Goal: Transaction & Acquisition: Purchase product/service

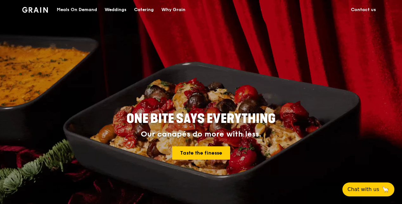
click at [139, 10] on div "Catering" at bounding box center [144, 9] width 20 height 19
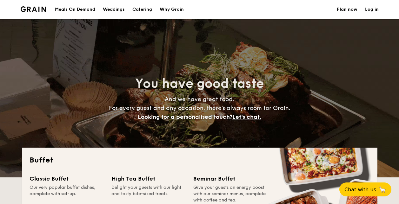
select select
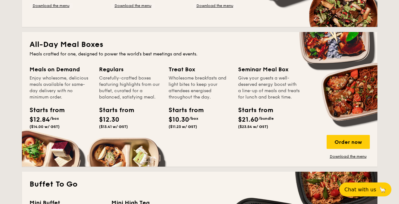
scroll to position [317, 0]
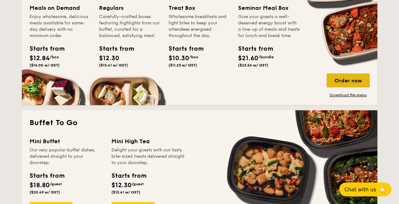
click at [343, 80] on div "Order now" at bounding box center [348, 81] width 43 height 14
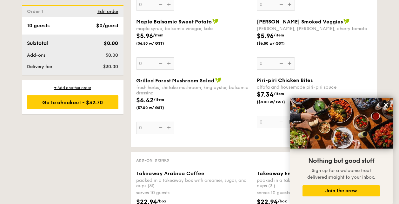
scroll to position [796, 0]
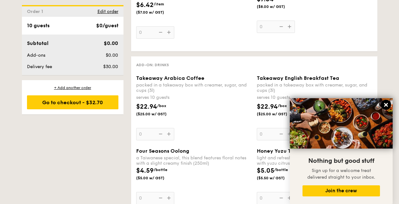
click at [384, 102] on icon at bounding box center [386, 105] width 6 height 6
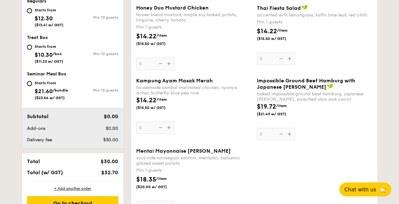
scroll to position [159, 0]
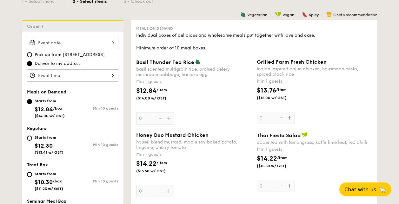
click at [164, 121] on div "Basil Thunder Tea Rice basil scented multigrain rice, braised celery mushroom c…" at bounding box center [194, 92] width 116 height 66
click at [164, 121] on input "0" at bounding box center [155, 118] width 38 height 12
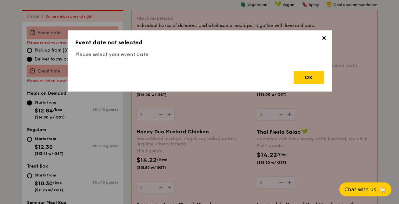
scroll to position [169, 0]
click at [312, 75] on div "OK" at bounding box center [309, 77] width 30 height 13
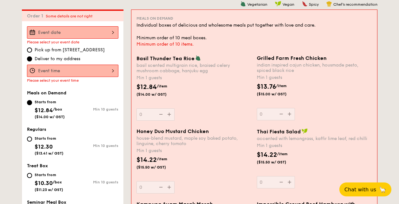
click at [111, 30] on input "Basil Thunder Tea Rice basil scented multigrain rice, braised celery mushroom c…" at bounding box center [72, 32] width 91 height 12
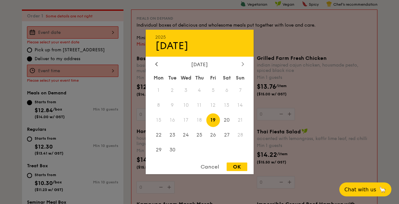
click at [241, 64] on div at bounding box center [243, 65] width 6 height 6
click at [216, 90] on span "3" at bounding box center [213, 91] width 14 height 14
click at [233, 166] on div "OK" at bounding box center [237, 167] width 21 height 9
type input "Oct 03, 2025"
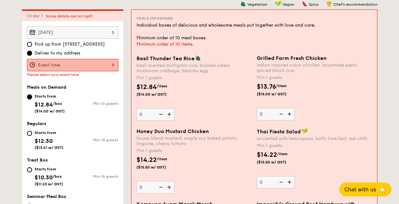
click at [82, 66] on input "Basil Thunder Tea Rice basil scented multigrain rice, braised celery mushroom c…" at bounding box center [72, 65] width 91 height 12
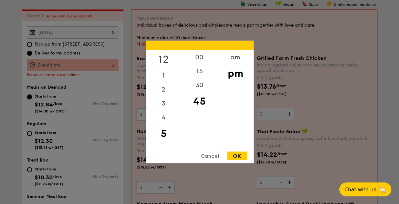
click at [171, 61] on div "12" at bounding box center [164, 59] width 36 height 18
click at [201, 61] on div "00" at bounding box center [200, 59] width 36 height 18
click at [237, 155] on div "OK" at bounding box center [237, 156] width 21 height 9
type input "12:00PM"
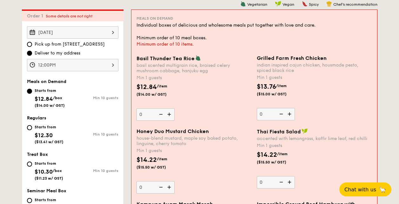
click at [169, 113] on img at bounding box center [170, 115] width 10 height 12
click at [169, 113] on input "0" at bounding box center [155, 115] width 38 height 12
click at [169, 113] on img at bounding box center [170, 115] width 10 height 12
click at [169, 113] on input "1" at bounding box center [155, 115] width 38 height 12
click at [169, 113] on img at bounding box center [170, 115] width 10 height 12
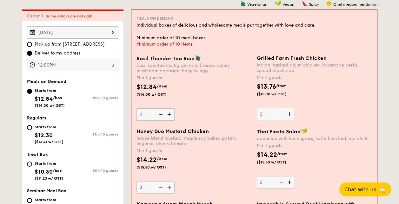
click at [169, 113] on input "2" at bounding box center [155, 115] width 38 height 12
type input "3"
click at [289, 113] on img at bounding box center [290, 114] width 10 height 12
click at [289, 113] on input "0" at bounding box center [276, 114] width 38 height 12
click at [289, 113] on img at bounding box center [290, 114] width 10 height 12
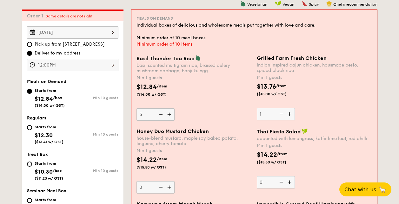
click at [289, 113] on input "1" at bounding box center [276, 114] width 38 height 12
click at [289, 113] on img at bounding box center [290, 114] width 10 height 12
click at [289, 113] on input "2" at bounding box center [276, 114] width 38 height 12
type input "3"
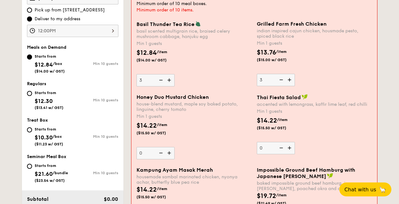
scroll to position [265, 0]
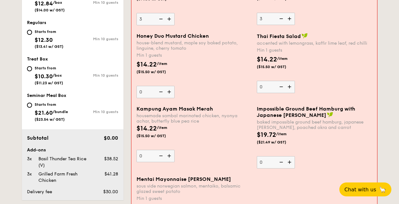
click at [170, 156] on img at bounding box center [170, 156] width 10 height 12
click at [170, 156] on input "0" at bounding box center [155, 156] width 38 height 12
click at [170, 156] on img at bounding box center [170, 156] width 10 height 12
click at [170, 156] on input "1" at bounding box center [155, 156] width 38 height 12
click at [170, 156] on img at bounding box center [170, 156] width 10 height 12
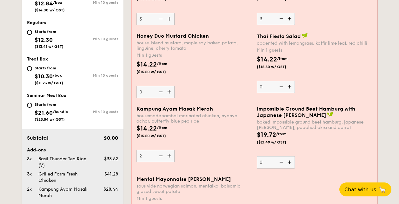
click at [170, 156] on input "2" at bounding box center [155, 156] width 38 height 12
type input "3"
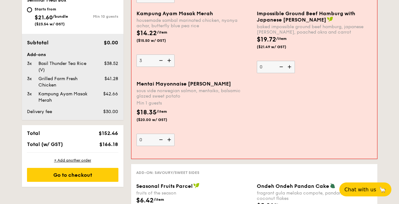
click at [169, 142] on img at bounding box center [170, 140] width 10 height 12
click at [169, 142] on input "0" at bounding box center [155, 140] width 38 height 12
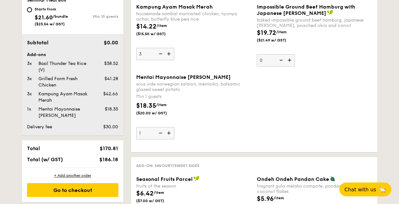
click at [169, 142] on div "Mentai Mayonnaise Aburi Salmon sous vide norwegian salmon, mentaiko, balsamic g…" at bounding box center [254, 110] width 241 height 73
click at [168, 134] on img at bounding box center [170, 133] width 10 height 12
click at [168, 134] on input "1" at bounding box center [155, 133] width 38 height 12
click at [168, 134] on img at bounding box center [170, 133] width 10 height 12
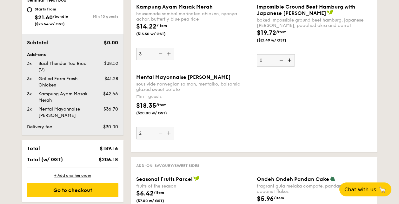
click at [168, 134] on input "2" at bounding box center [155, 133] width 38 height 12
type input "3"
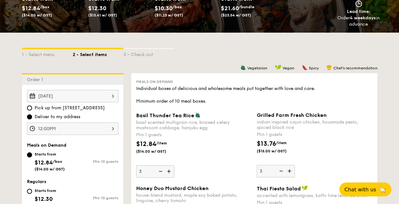
scroll to position [201, 0]
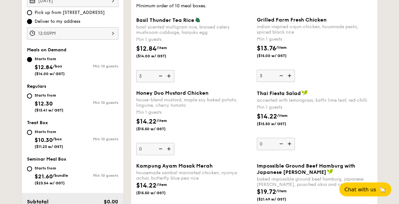
click at [291, 146] on img at bounding box center [290, 144] width 10 height 12
click at [291, 146] on input "0" at bounding box center [276, 144] width 38 height 12
click at [291, 146] on img at bounding box center [290, 144] width 10 height 12
click at [291, 146] on input "1" at bounding box center [276, 144] width 38 height 12
click at [281, 144] on img at bounding box center [281, 144] width 10 height 12
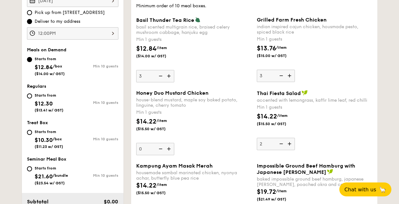
click at [281, 144] on input "2" at bounding box center [276, 144] width 38 height 12
click at [281, 144] on img at bounding box center [281, 144] width 10 height 12
click at [281, 144] on input "1" at bounding box center [276, 144] width 38 height 12
type input "0"
click at [170, 150] on img at bounding box center [170, 149] width 10 height 12
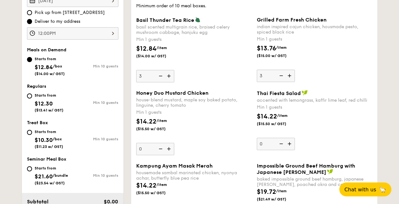
click at [170, 150] on input "0" at bounding box center [155, 149] width 38 height 12
click at [168, 150] on img at bounding box center [170, 149] width 10 height 12
click at [168, 150] on input "1" at bounding box center [155, 149] width 38 height 12
type input "2"
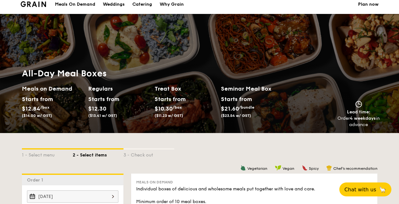
scroll to position [0, 0]
